Goal: Task Accomplishment & Management: Complete application form

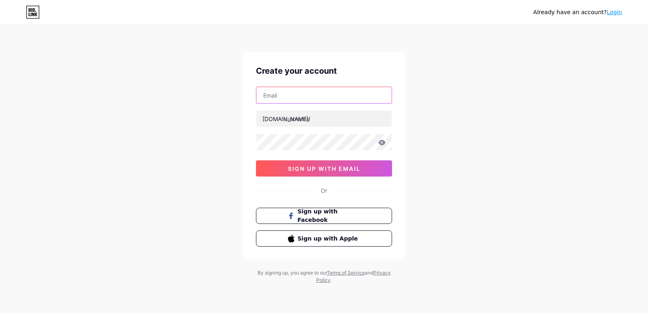
click at [276, 90] on input "text" at bounding box center [323, 95] width 135 height 16
click at [385, 141] on icon at bounding box center [381, 143] width 7 height 6
click at [381, 143] on icon at bounding box center [381, 143] width 7 height 6
click at [274, 96] on input "text" at bounding box center [323, 95] width 135 height 16
paste input "[EMAIL_ADDRESS][DOMAIN_NAME]"
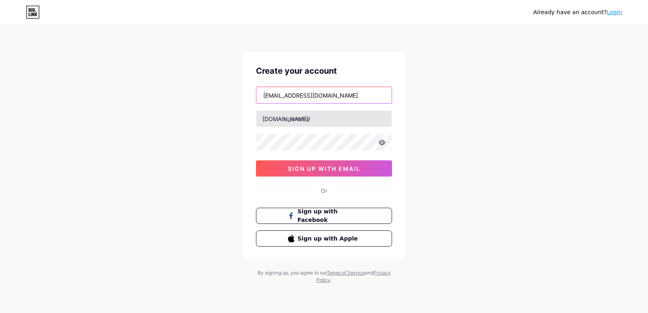
type input "[EMAIL_ADDRESS][DOMAIN_NAME]"
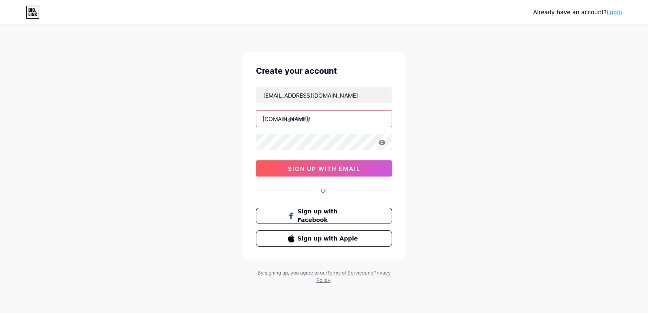
click at [297, 120] on input "text" at bounding box center [323, 119] width 135 height 16
paste input "gadgetsng"
click at [301, 119] on input "gadgetsng" at bounding box center [323, 119] width 135 height 16
paste input "gadgetsng"
click at [300, 154] on div "[EMAIL_ADDRESS][DOMAIN_NAME] [DOMAIN_NAME]/ gadgegadgetsngtsng sign up with ema…" at bounding box center [324, 132] width 136 height 90
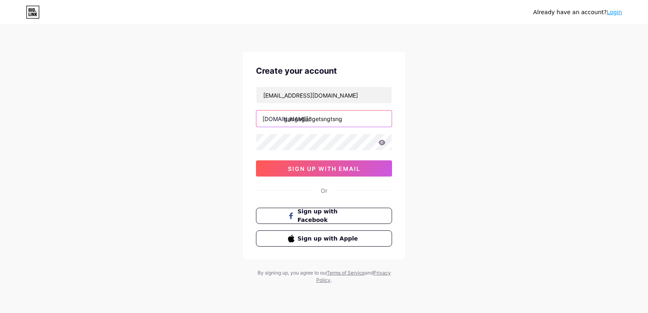
click at [320, 123] on input "gadgegadgetsngtsng" at bounding box center [323, 119] width 135 height 16
paste input "text"
type input "gadgetsng"
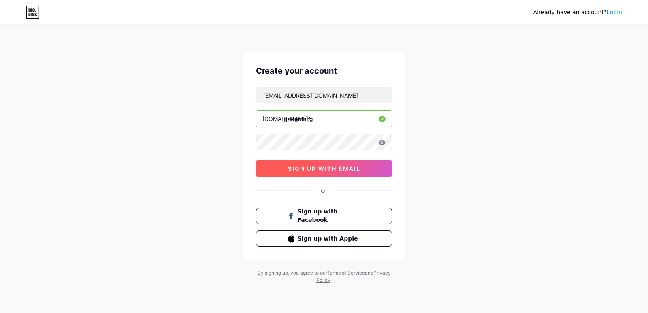
click at [318, 171] on span "sign up with email" at bounding box center [324, 168] width 73 height 7
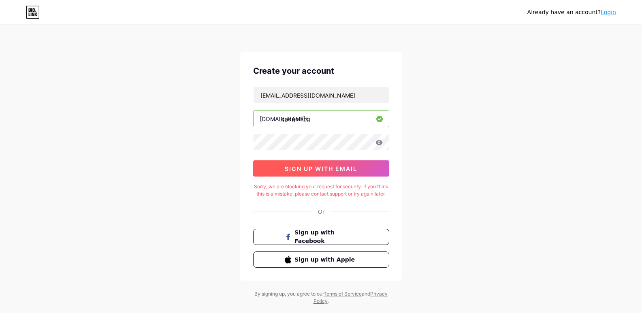
click at [319, 169] on span "sign up with email" at bounding box center [321, 168] width 73 height 7
